Goal: Task Accomplishment & Management: Use online tool/utility

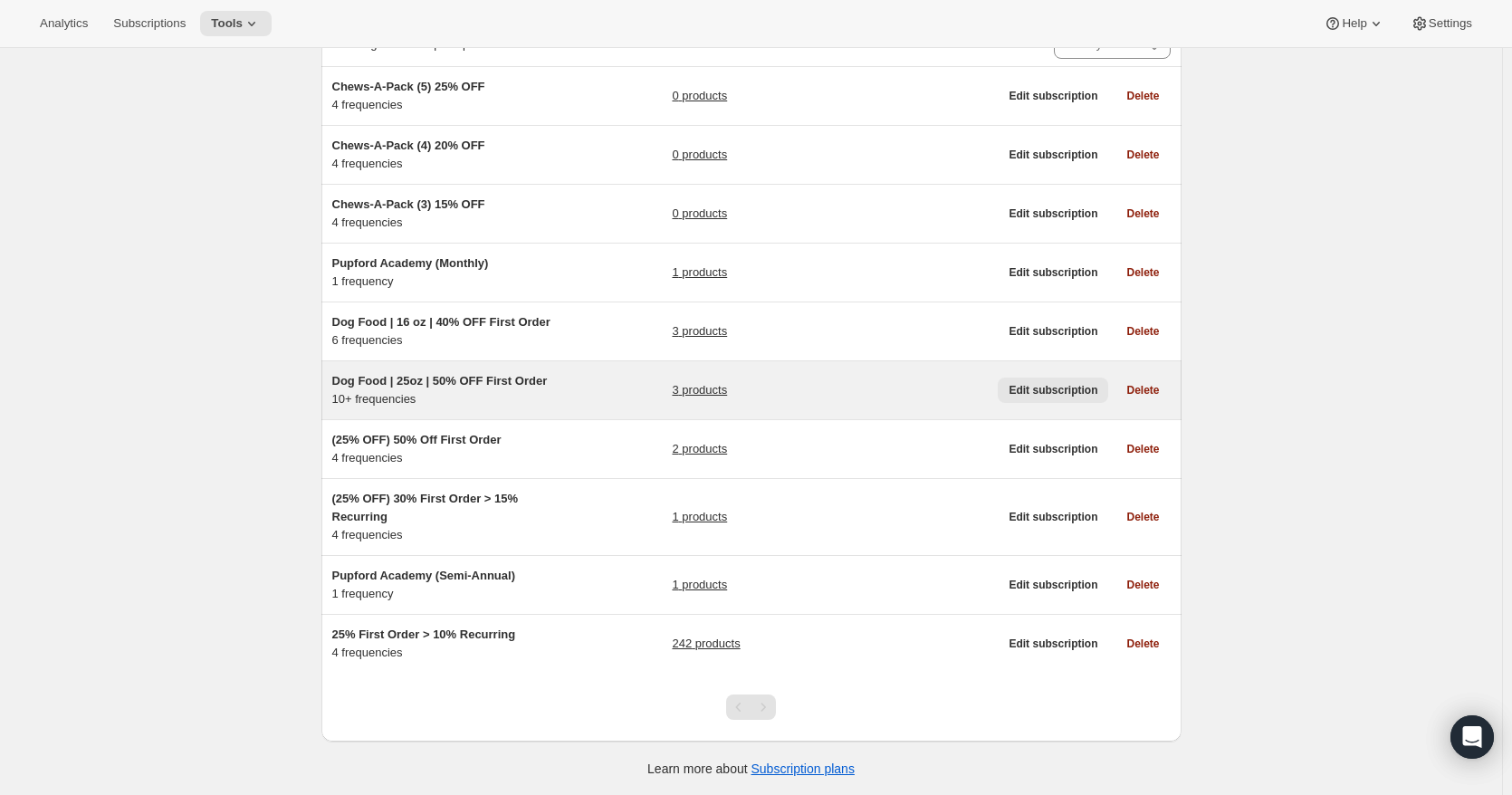
scroll to position [143, 0]
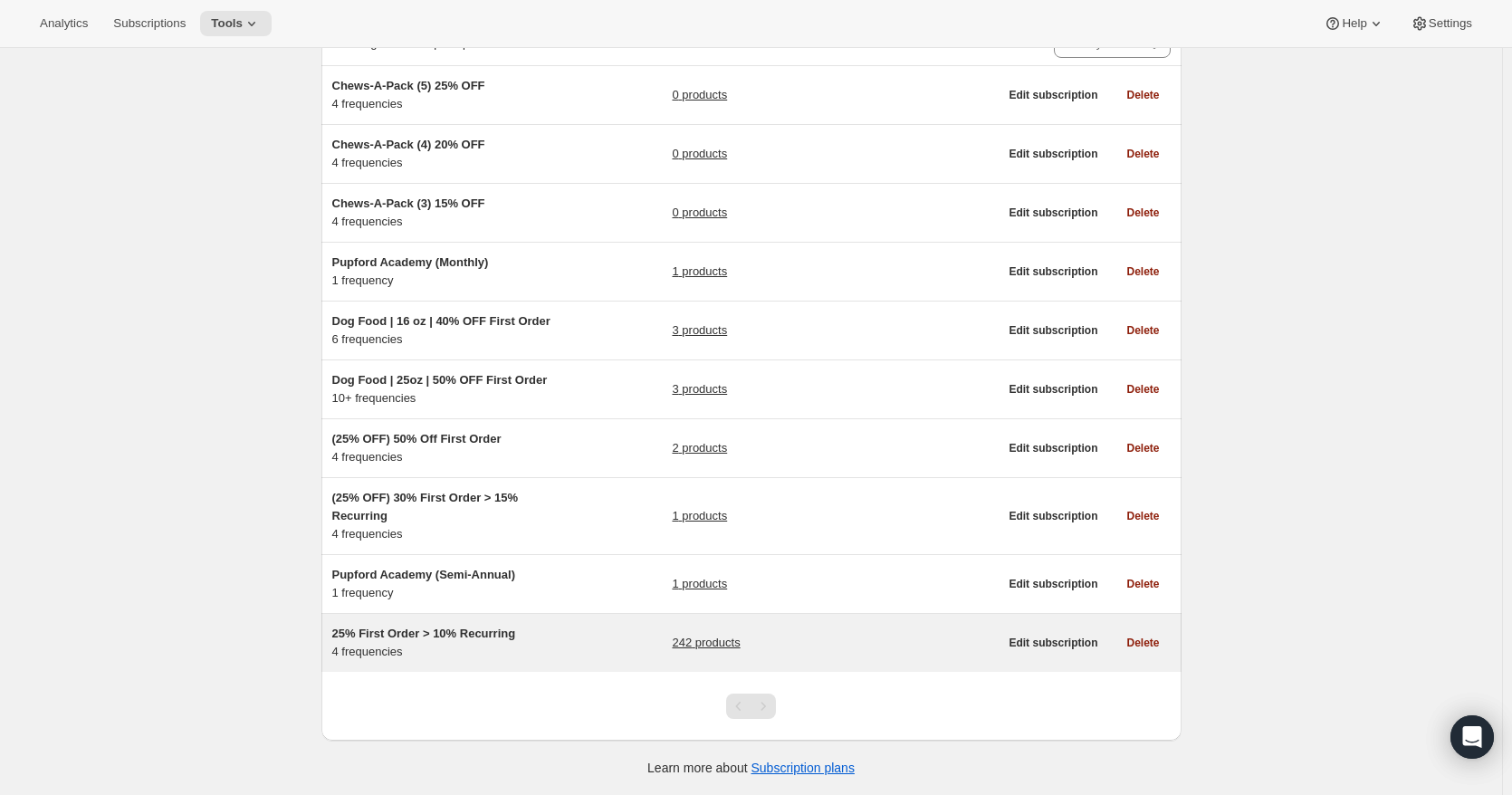
click at [715, 641] on link "242 products" at bounding box center [705, 643] width 67 height 18
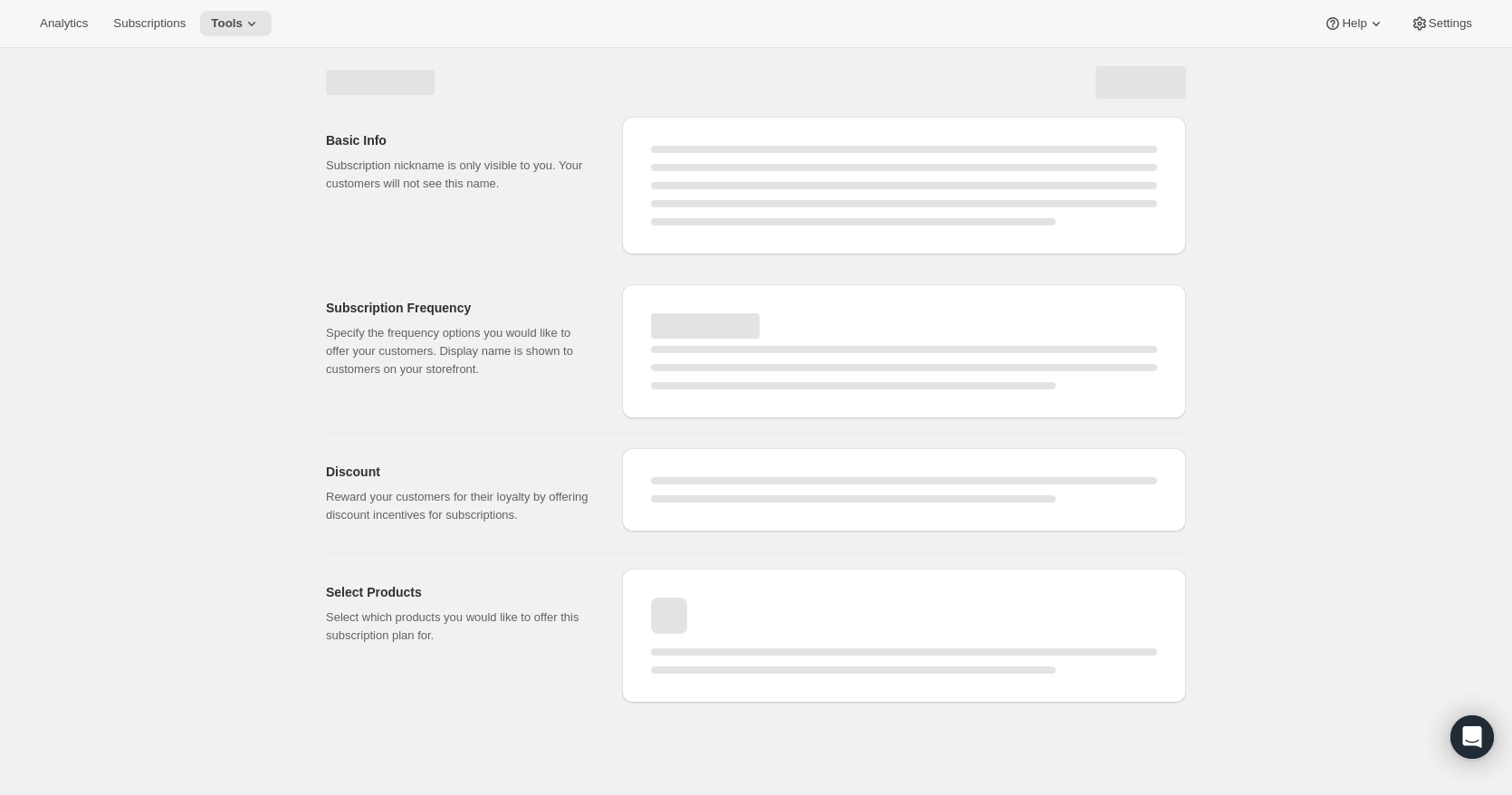
select select "WEEK"
select select "MONTH"
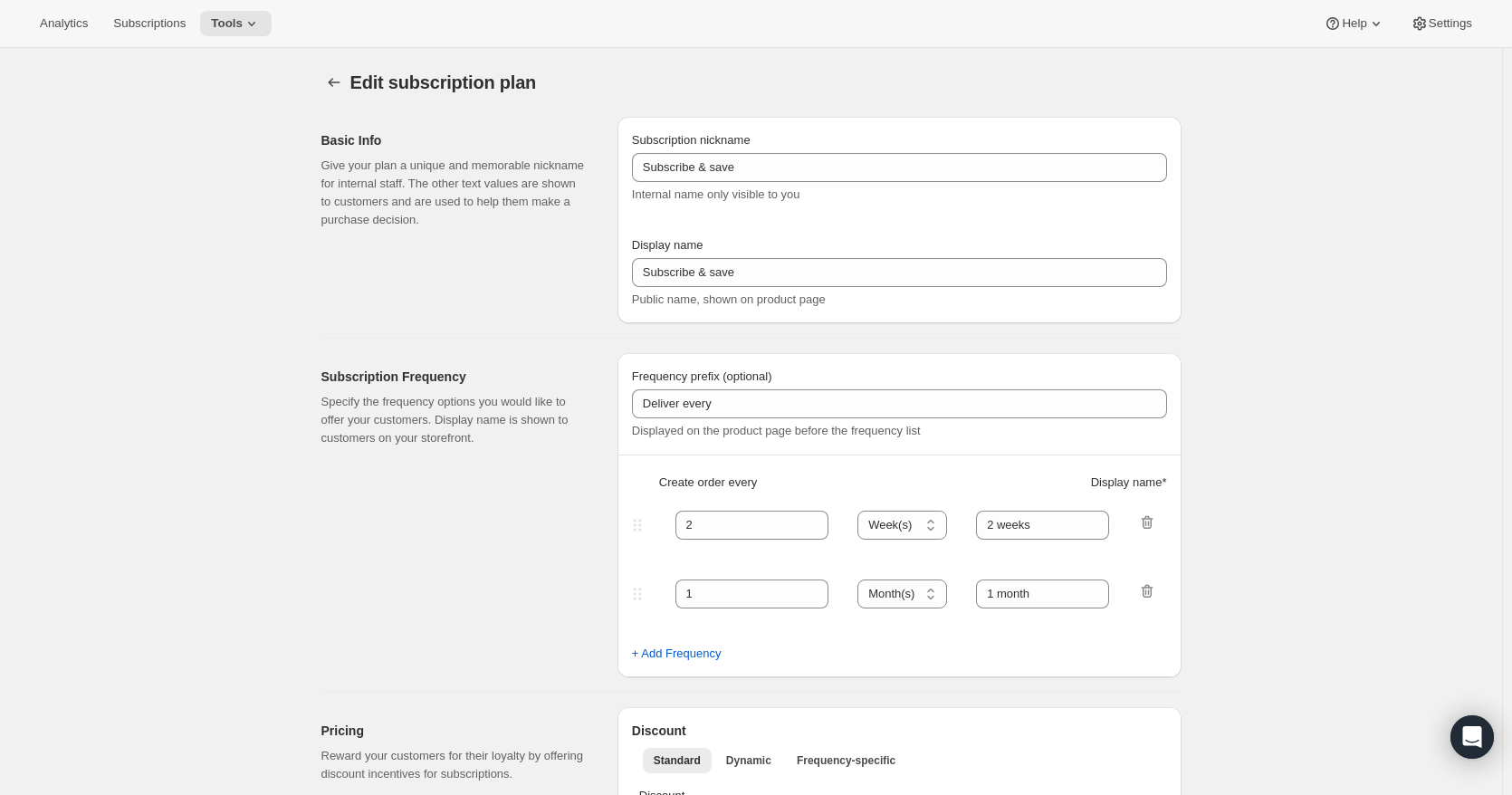
type input "25% First Order > 10% Recurring"
type input "Subscribe & Save"
select select "WEEK"
select select "MONTH"
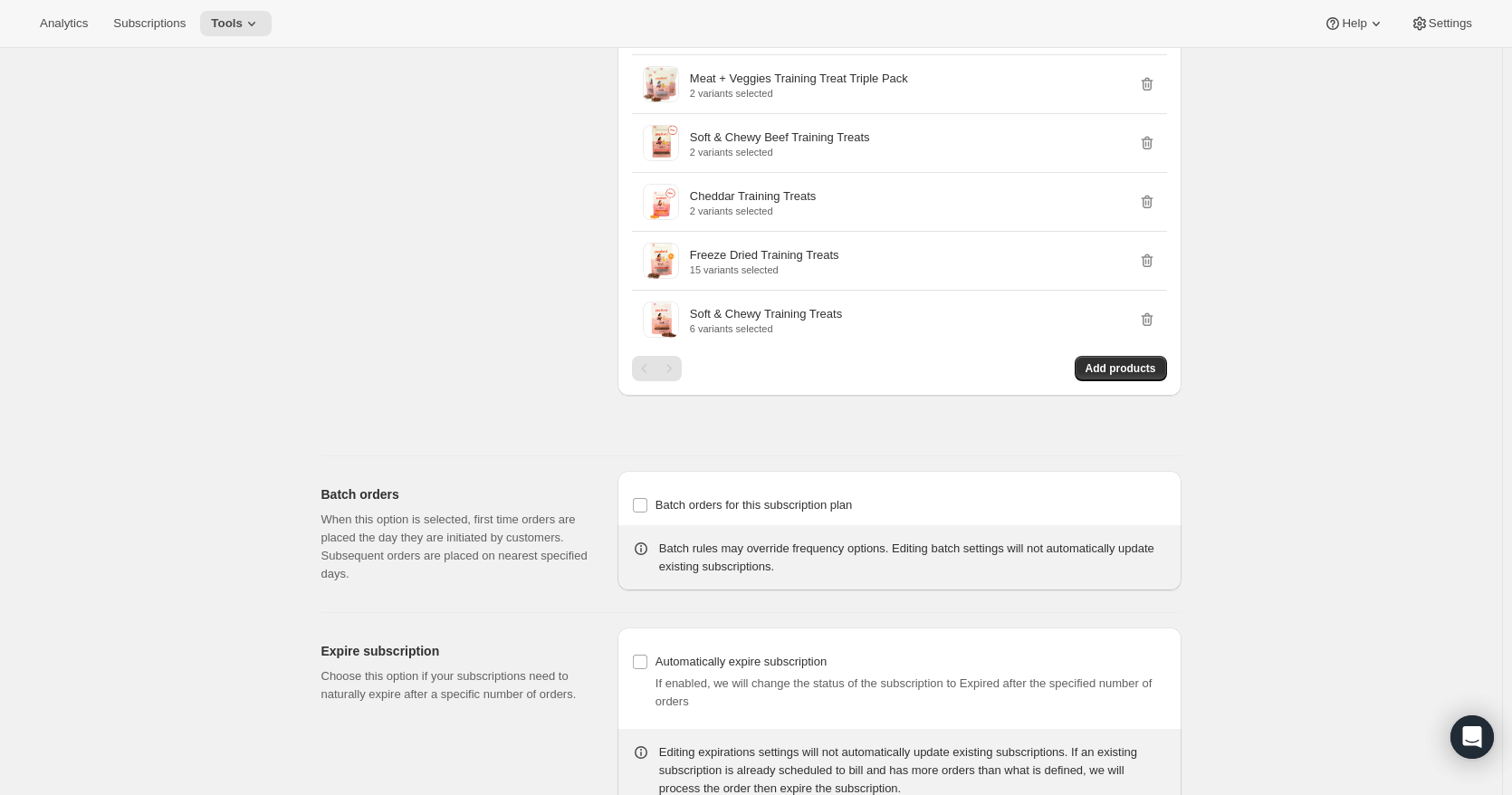
scroll to position [6821, 0]
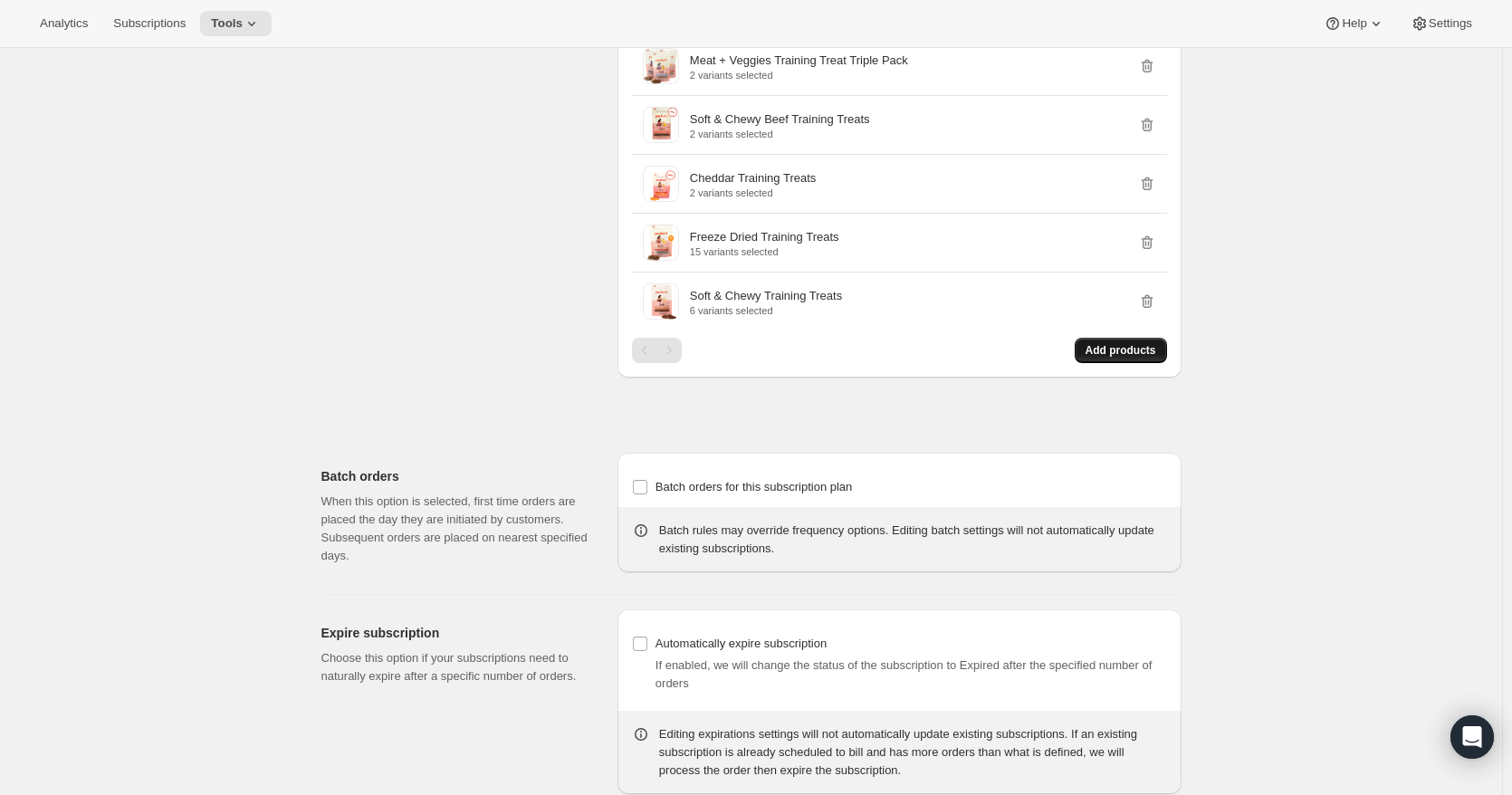
click at [1107, 348] on span "Add products" at bounding box center [1121, 350] width 70 height 14
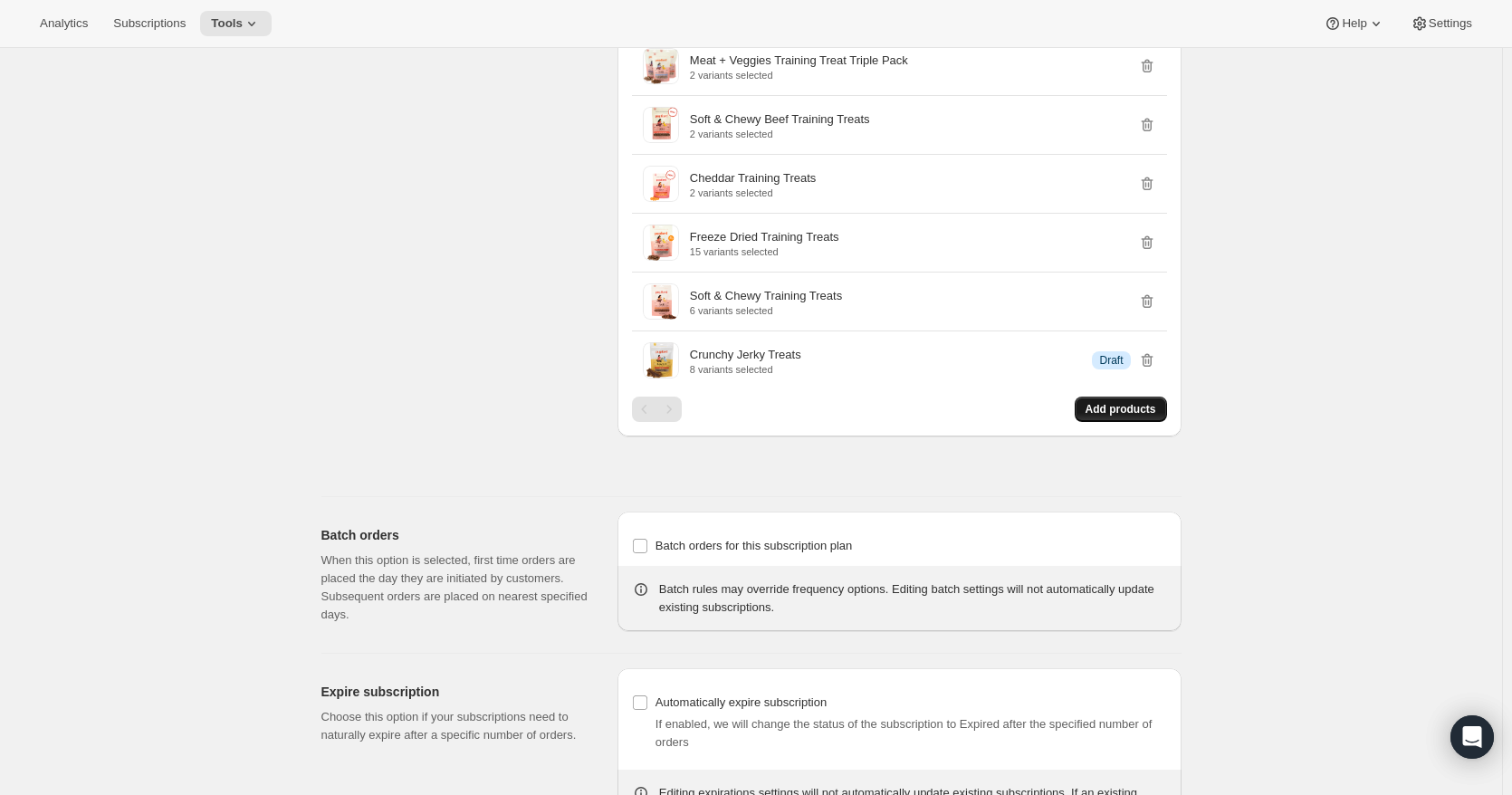
click at [1150, 412] on span "Add products" at bounding box center [1121, 409] width 70 height 14
